Goal: Task Accomplishment & Management: Manage account settings

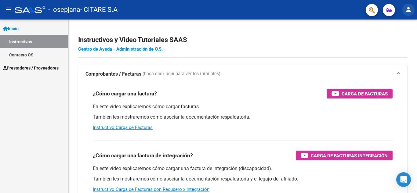
click at [409, 9] on mat-icon "person" at bounding box center [408, 9] width 7 height 7
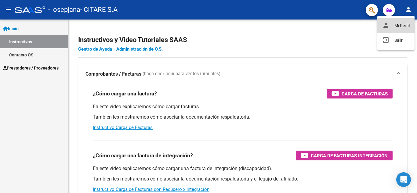
click at [396, 28] on button "person Mi Perfil" at bounding box center [395, 25] width 37 height 15
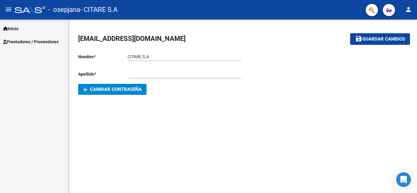
click at [89, 90] on span "add Cambiar Contraseña" at bounding box center [112, 89] width 59 height 5
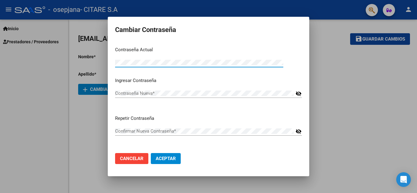
click at [298, 93] on mat-icon "visibility_off" at bounding box center [298, 93] width 6 height 7
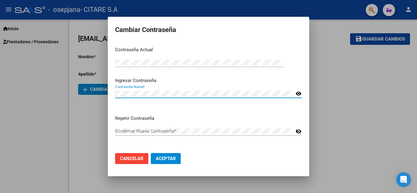
click at [301, 131] on mat-icon "visibility_off" at bounding box center [298, 131] width 6 height 7
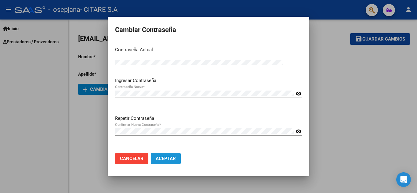
click at [167, 160] on span "Aceptar" at bounding box center [166, 158] width 20 height 5
